Goal: Entertainment & Leisure: Consume media (video, audio)

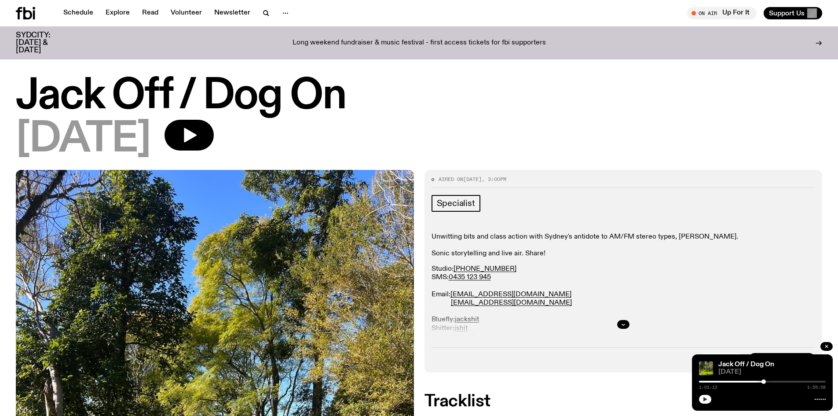
scroll to position [215, 0]
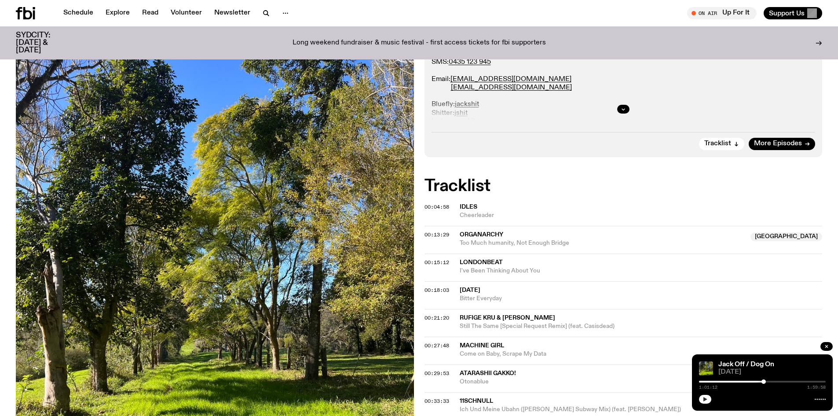
click at [707, 400] on icon "button" at bounding box center [705, 398] width 5 height 5
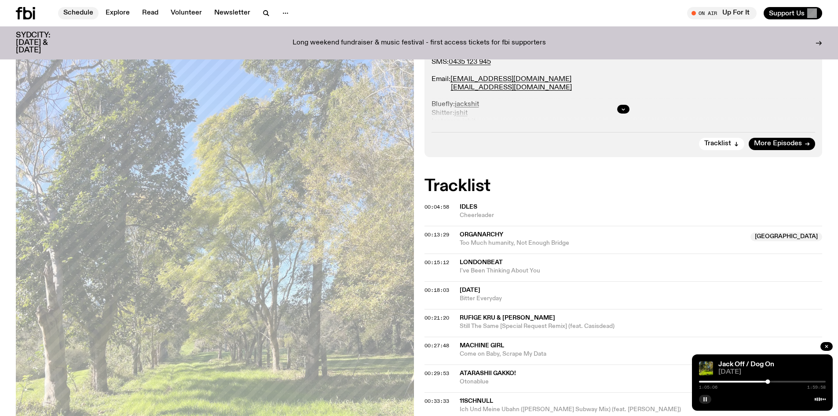
click at [76, 9] on link "Schedule" at bounding box center [78, 13] width 40 height 12
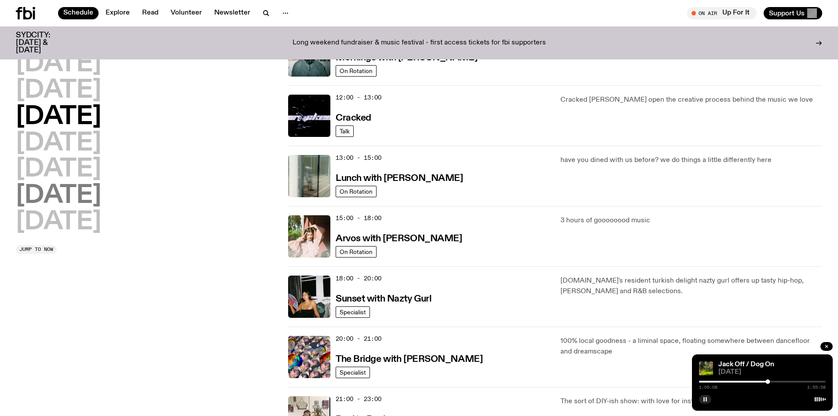
click at [83, 204] on h2 "[DATE]" at bounding box center [58, 195] width 85 height 25
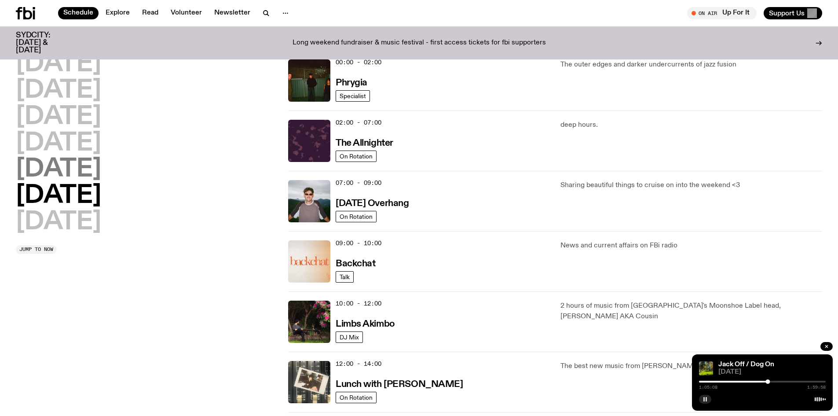
click at [72, 170] on h2 "[DATE]" at bounding box center [58, 169] width 85 height 25
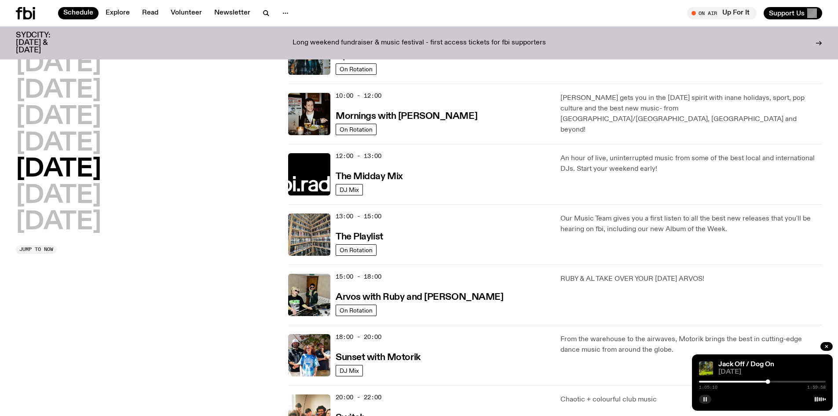
scroll to position [245, 0]
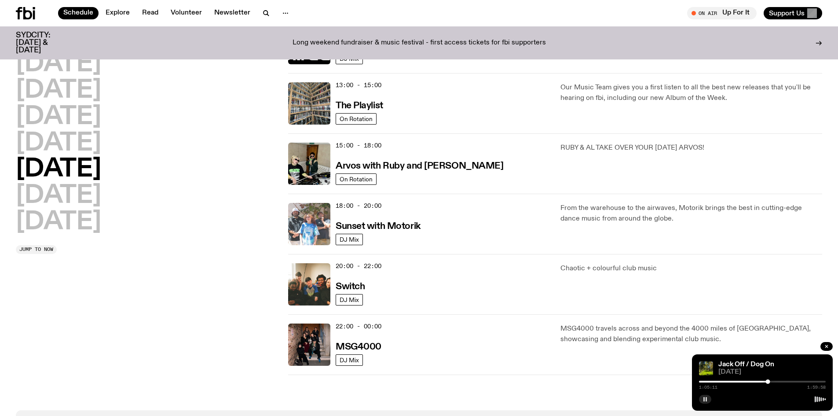
click at [326, 229] on img at bounding box center [309, 224] width 42 height 42
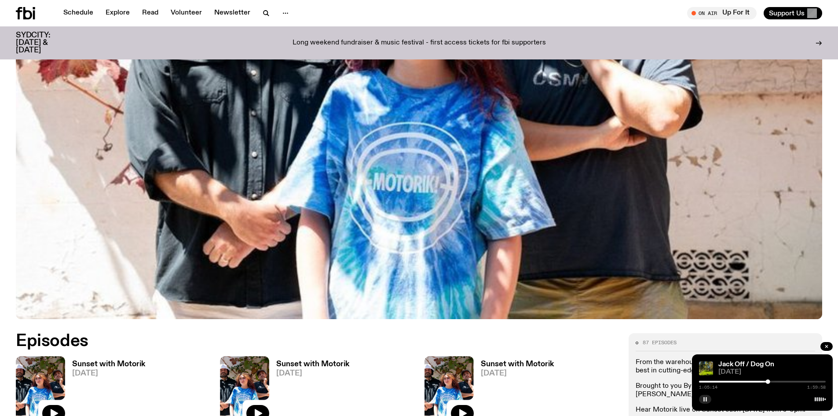
scroll to position [393, 0]
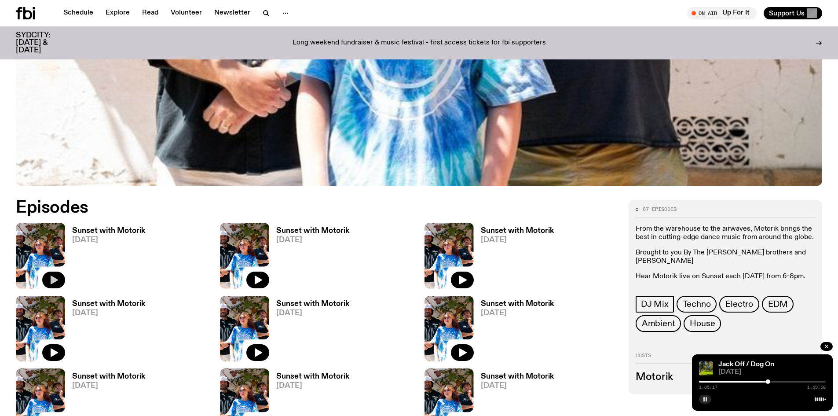
click at [52, 278] on icon "button" at bounding box center [54, 279] width 7 height 9
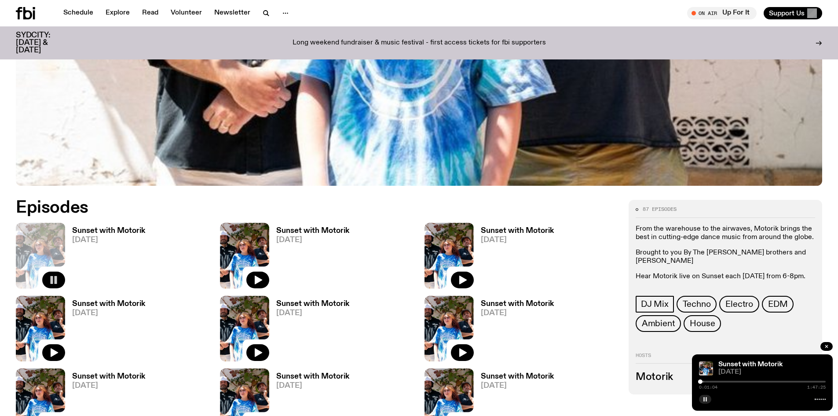
click at [706, 398] on rect "button" at bounding box center [706, 399] width 1 height 4
click at [706, 398] on icon "button" at bounding box center [705, 398] width 5 height 5
click at [702, 381] on div at bounding box center [700, 381] width 4 height 4
click at [705, 381] on div at bounding box center [762, 382] width 127 height 2
click at [711, 381] on div at bounding box center [762, 382] width 127 height 2
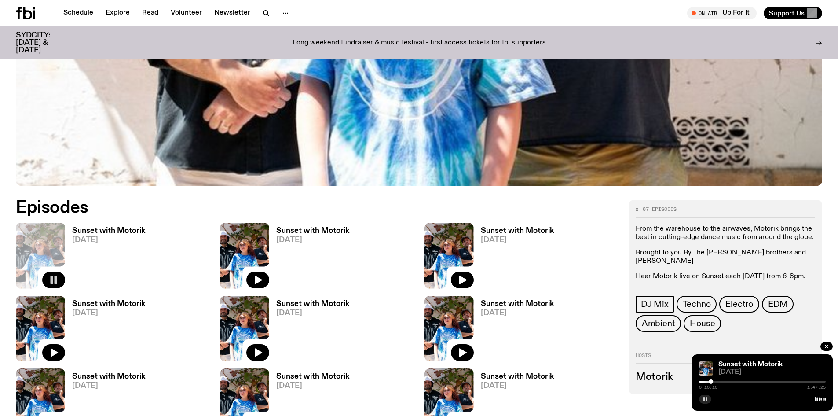
click at [713, 381] on div at bounding box center [711, 381] width 4 height 4
click at [714, 381] on div at bounding box center [712, 381] width 4 height 4
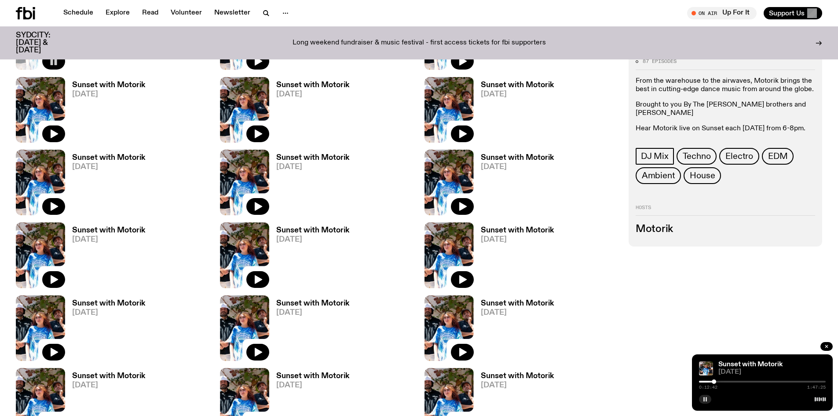
scroll to position [657, 0]
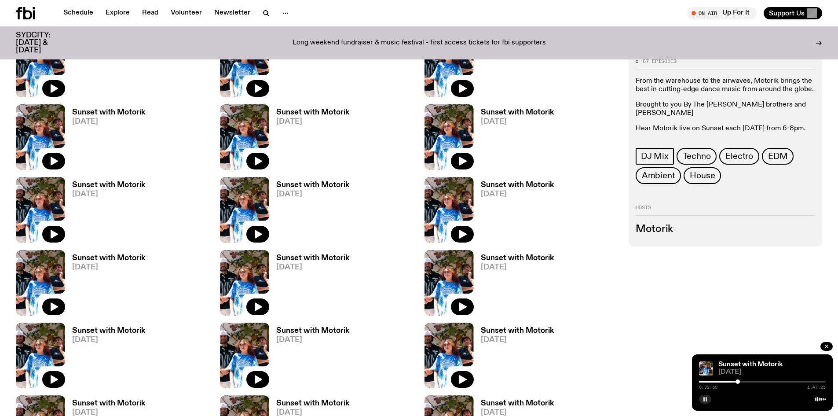
click at [703, 398] on icon "button" at bounding box center [705, 398] width 5 height 5
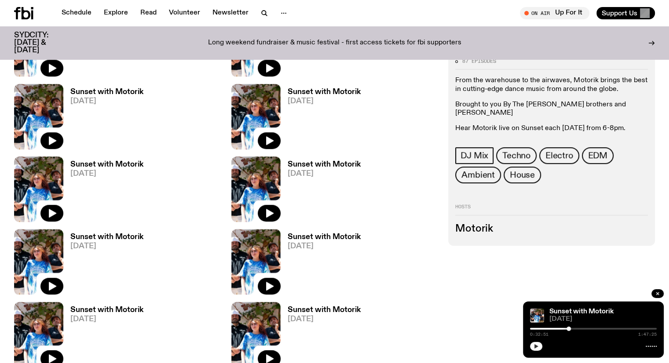
click at [535, 345] on icon "button" at bounding box center [537, 346] width 4 height 4
click at [572, 328] on div at bounding box center [593, 329] width 127 height 2
click at [579, 328] on div "0:35:53 1:47:25" at bounding box center [593, 331] width 127 height 11
click at [578, 328] on div "0:35:53 1:47:25" at bounding box center [593, 331] width 127 height 11
click at [577, 329] on div at bounding box center [593, 329] width 127 height 2
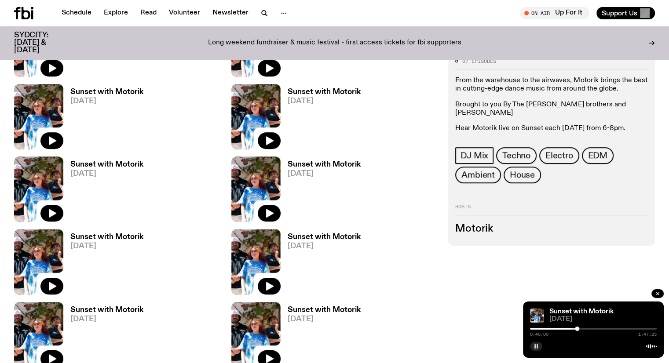
click at [581, 329] on div at bounding box center [593, 329] width 127 height 2
click at [584, 328] on div at bounding box center [593, 329] width 127 height 2
click at [592, 328] on div at bounding box center [593, 329] width 127 height 2
click at [605, 328] on div "1:01:33 1:47:25" at bounding box center [593, 331] width 127 height 11
click at [608, 328] on div at bounding box center [593, 329] width 127 height 2
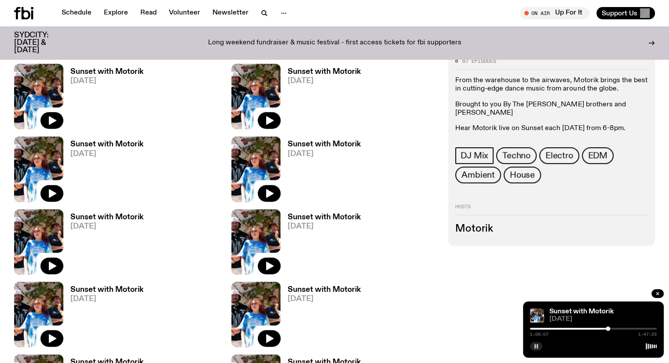
scroll to position [437, 0]
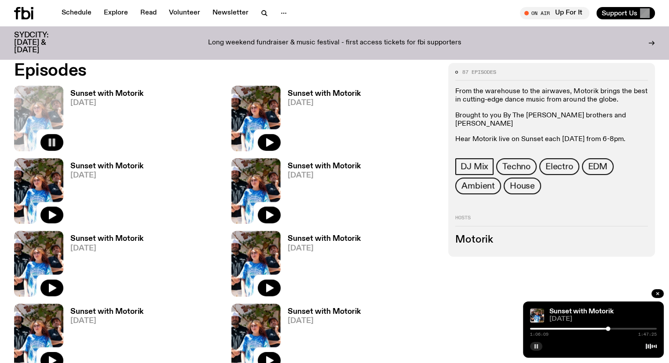
click at [612, 328] on div at bounding box center [593, 329] width 127 height 2
click at [617, 328] on div at bounding box center [593, 329] width 127 height 2
click at [614, 328] on div at bounding box center [554, 329] width 127 height 2
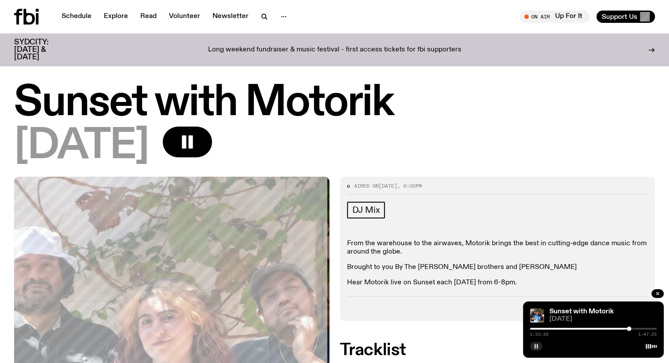
click at [534, 345] on icon "button" at bounding box center [536, 346] width 5 height 5
